Goal: Check status: Check status

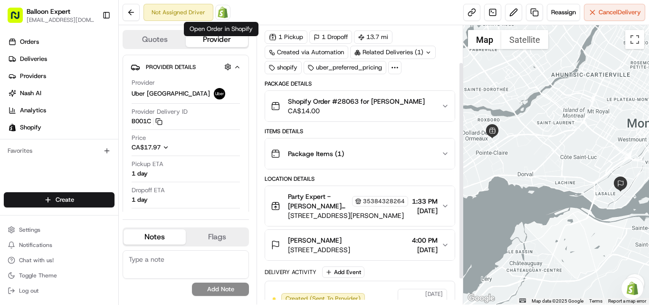
scroll to position [48, 0]
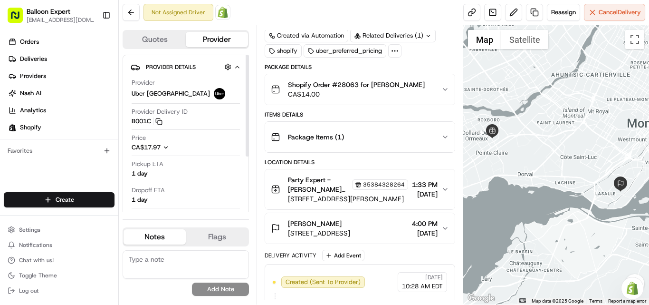
click at [223, 15] on img at bounding box center [222, 12] width 11 height 11
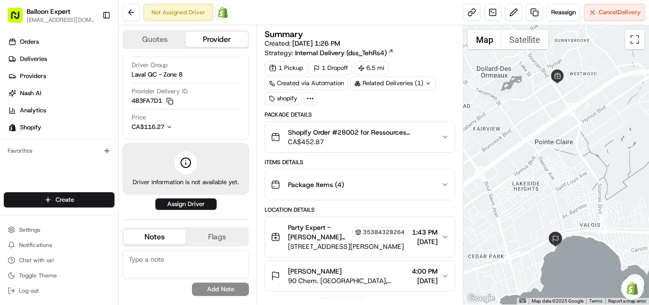
click at [308, 96] on icon at bounding box center [310, 98] width 9 height 9
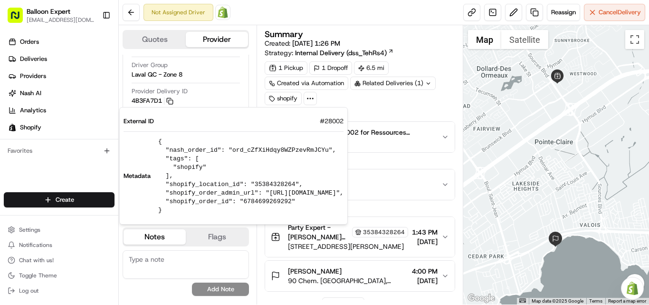
click at [347, 97] on div "1 Pickup 1 Dropoff 6.5 mi Created via Automation Related Deliveries (1) shopify" at bounding box center [360, 83] width 191 height 44
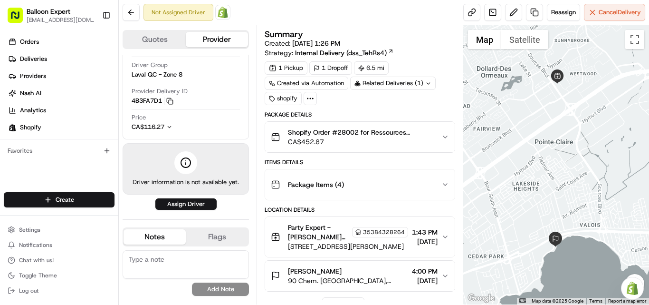
click at [297, 67] on div "1 Pickup" at bounding box center [286, 67] width 43 height 13
click at [423, 84] on div "Related Deliveries (1)" at bounding box center [393, 83] width 86 height 13
click at [455, 47] on div "Summary Created: [DATE] 1:26 PM Strategy: Internal Delivery (dss_TehRs4)" at bounding box center [360, 44] width 191 height 28
